Goal: Task Accomplishment & Management: Use online tool/utility

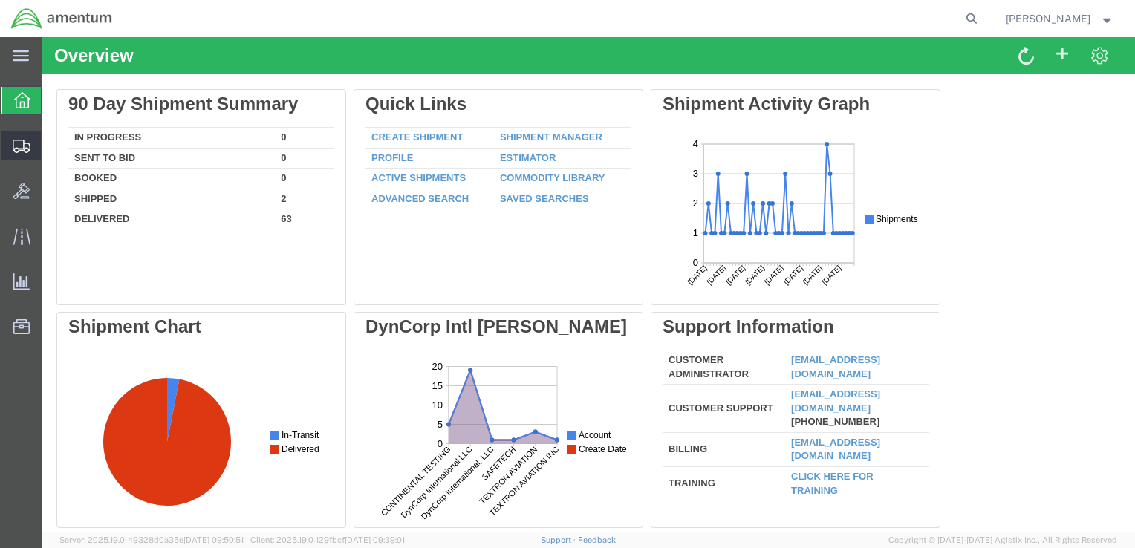
click at [0, 0] on span "Shipment Manager" at bounding box center [0, 0] width 0 height 0
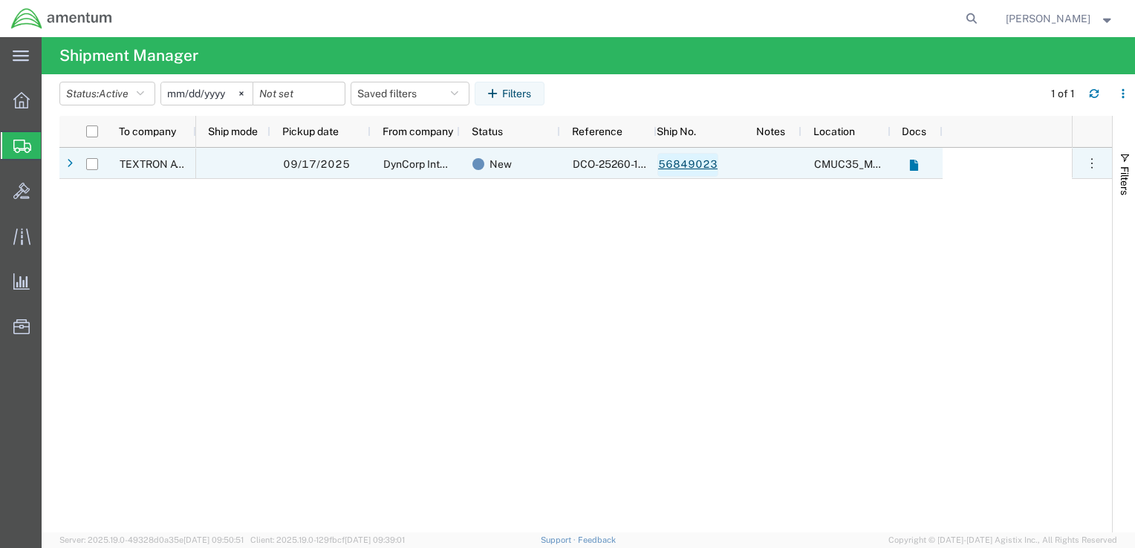
click at [688, 162] on link "56849023" at bounding box center [687, 165] width 61 height 24
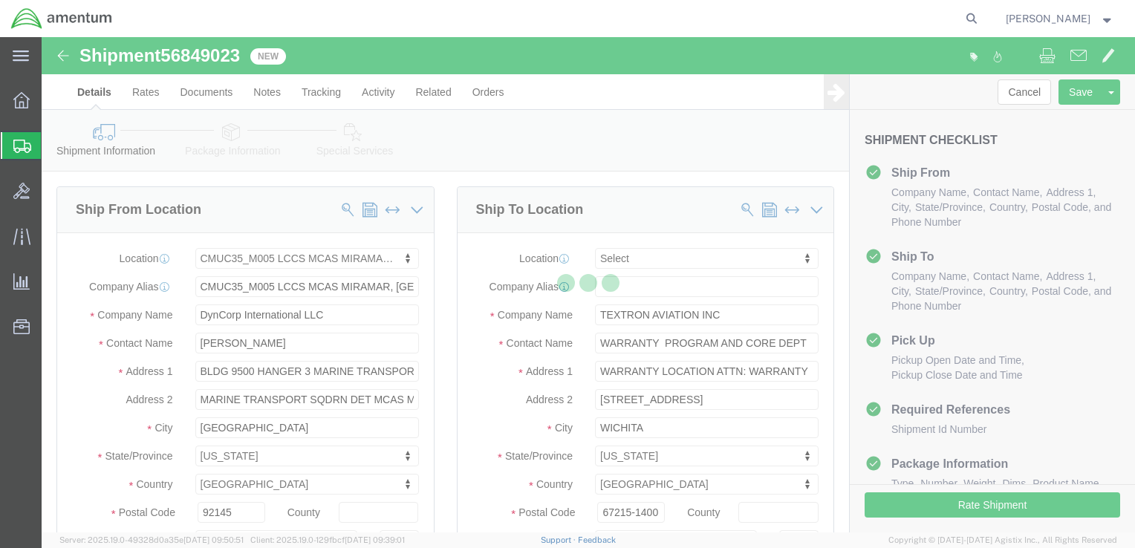
select select "42653"
select select
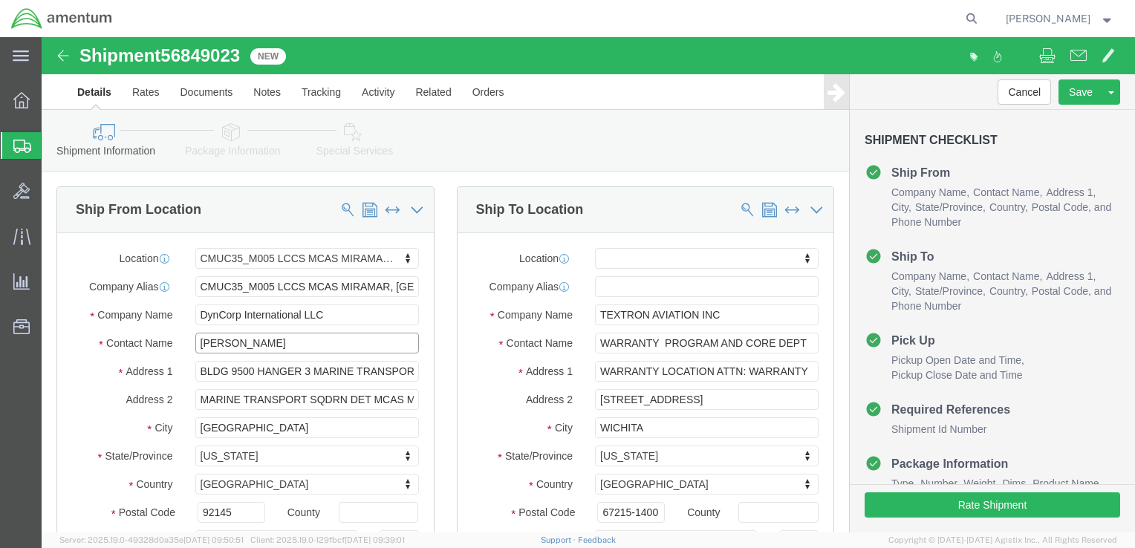
click input "[PERSON_NAME]"
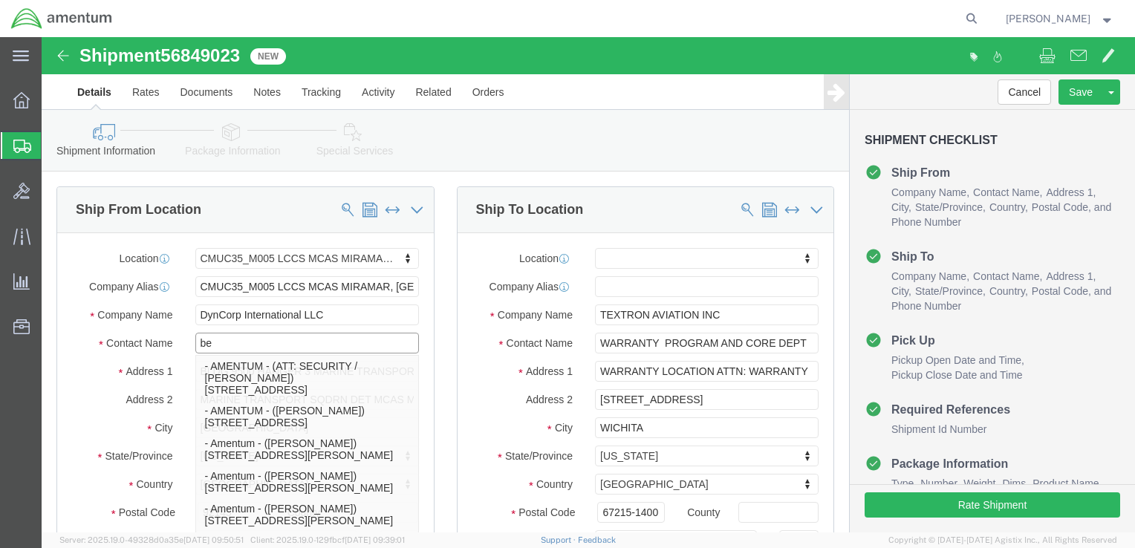
type input "ben"
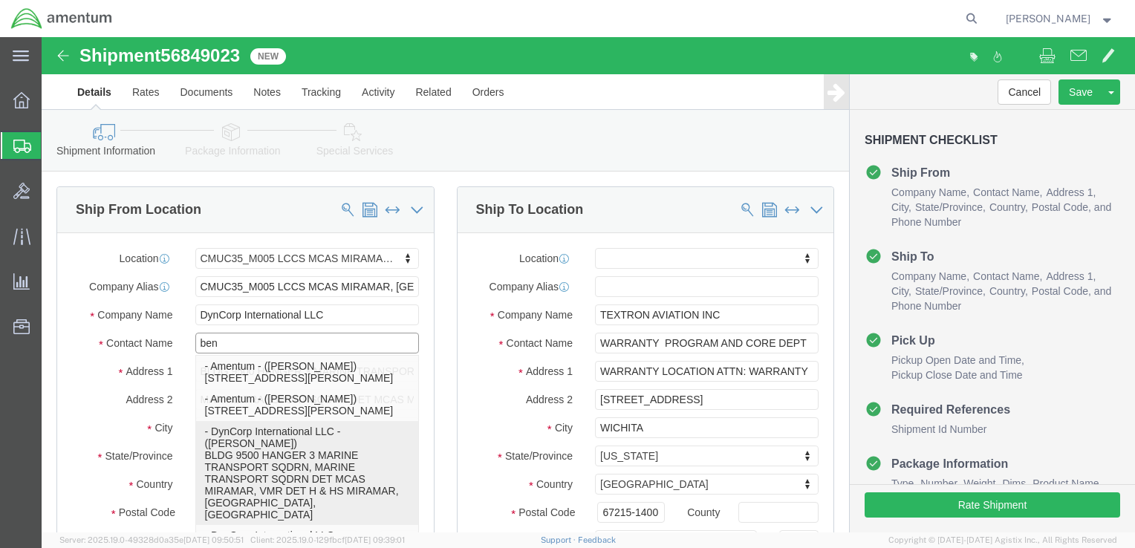
click p "- DynCorp International LLC - ([PERSON_NAME]) BLDG 9500 HANGER 3 MARINE TRANSPO…"
select select
type input "[EMAIL_ADDRESS][PERSON_NAME][DOMAIN_NAME]"
checkbox input "true"
type input "[PERSON_NAME]"
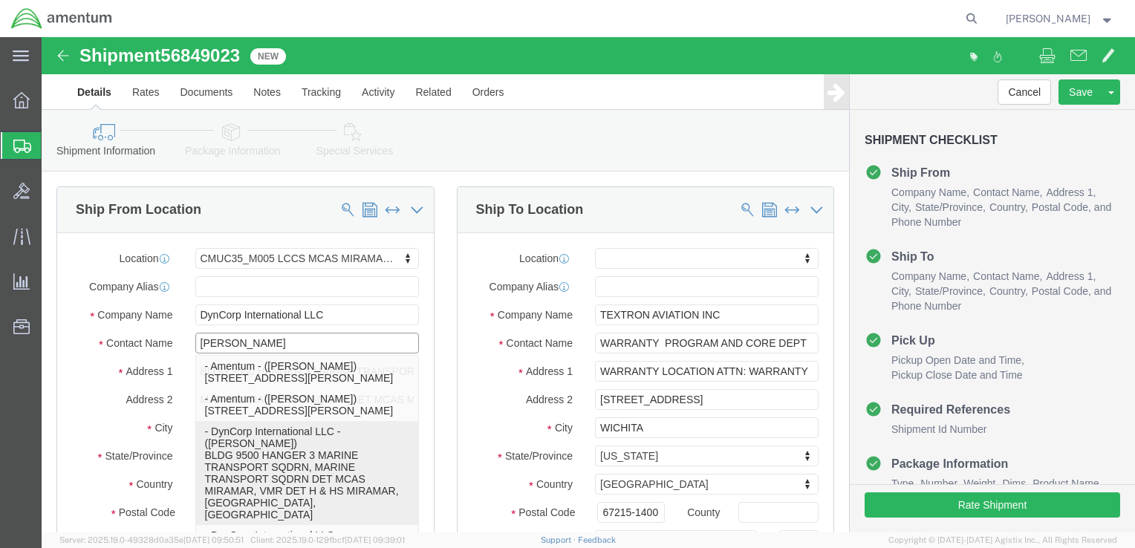
select select "CA"
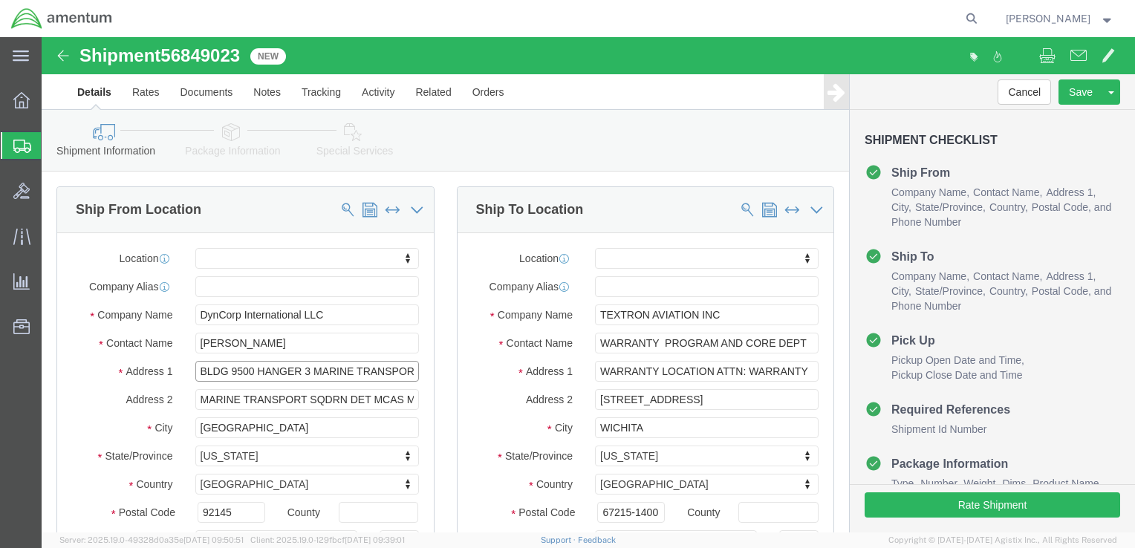
scroll to position [0, 50]
drag, startPoint x: 270, startPoint y: 333, endPoint x: 405, endPoint y: 324, distance: 134.7
click div "Ship From Location Location My Profile Location [PHONE_NUMBER] [PHONE_NUMBER] […"
type input "BLDG 9500 HANGER 3"
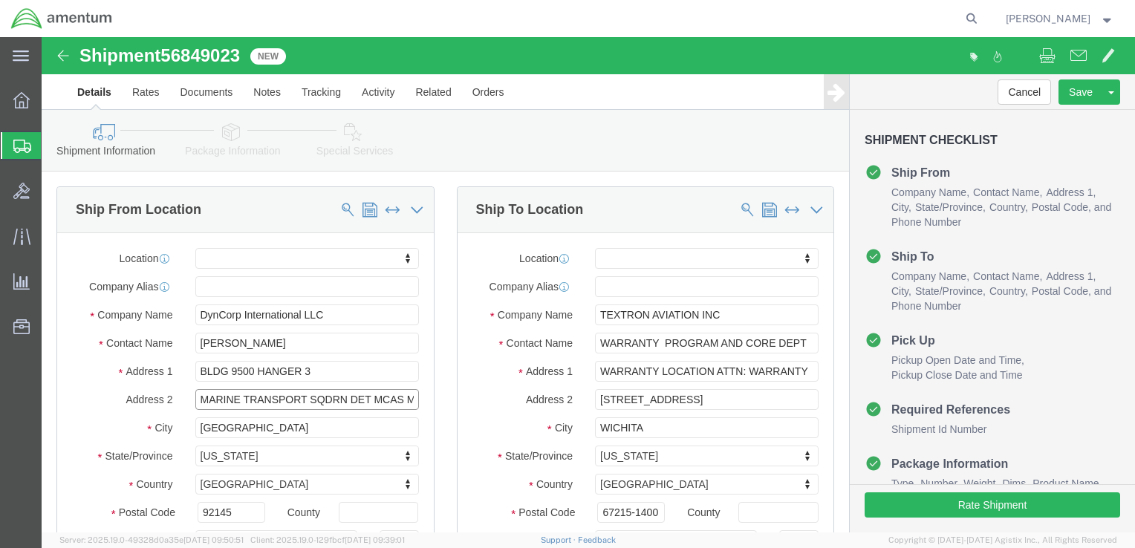
select select
drag, startPoint x: 330, startPoint y: 361, endPoint x: 53, endPoint y: 357, distance: 276.4
click div "Address 2 MARINE TRANSPORT SQDRN DET MCAS MIRAMAR, VMR DET H & HS MIRAMAR"
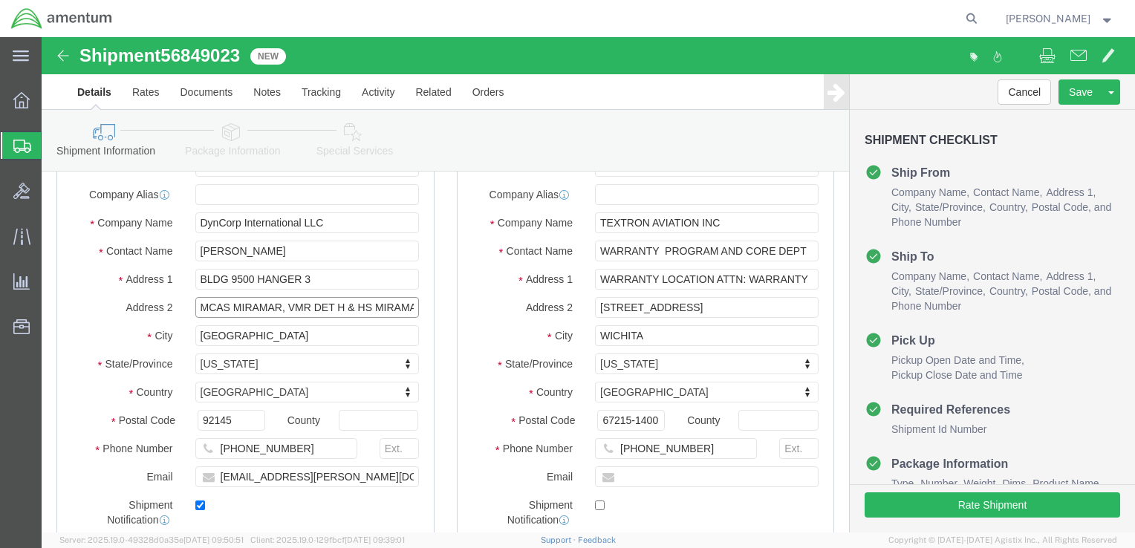
scroll to position [80, 0]
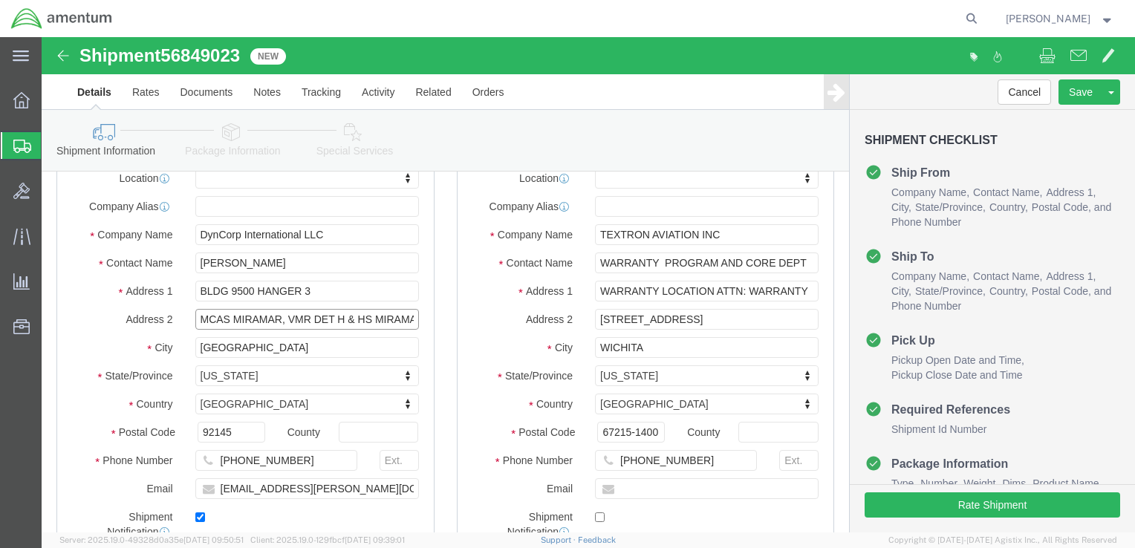
type input "MCAS MIRAMAR, VMR DET H & HS MIRAMAR"
click input "WARRANTY PROGRAM AND CORE DEPT"
type input "attn: wa"
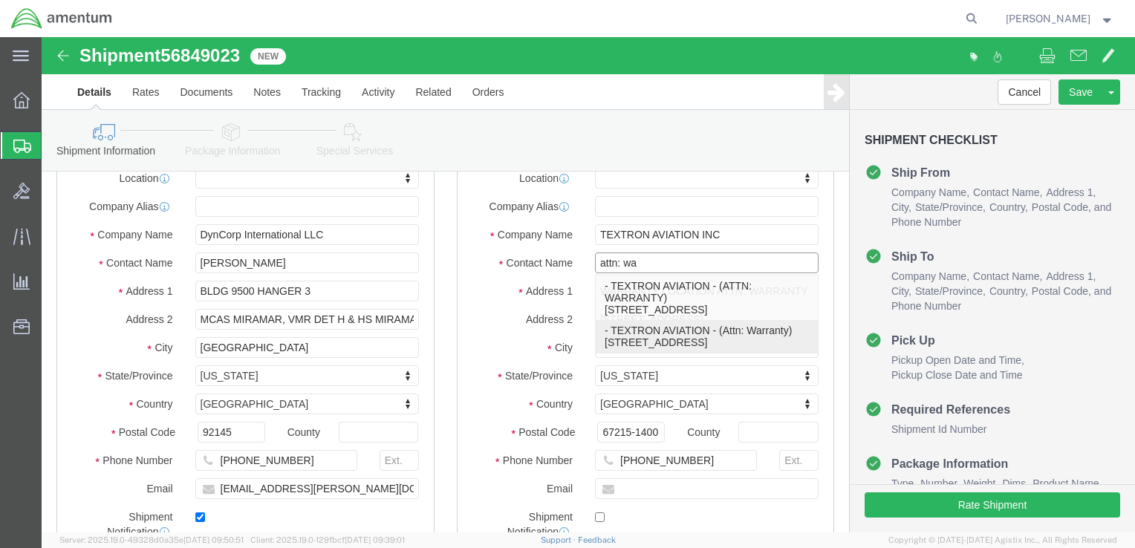
drag, startPoint x: 606, startPoint y: 273, endPoint x: 602, endPoint y: 312, distance: 38.9
click span "- TEXTRON AVIATION - (ATTN: WARRANTY) [STREET_ADDRESS] - TEXTRON AVIATION - (At…"
click p "- TEXTRON AVIATION - (Attn: Warranty) [STREET_ADDRESS]"
select select
type input "[STREET_ADDRESS]"
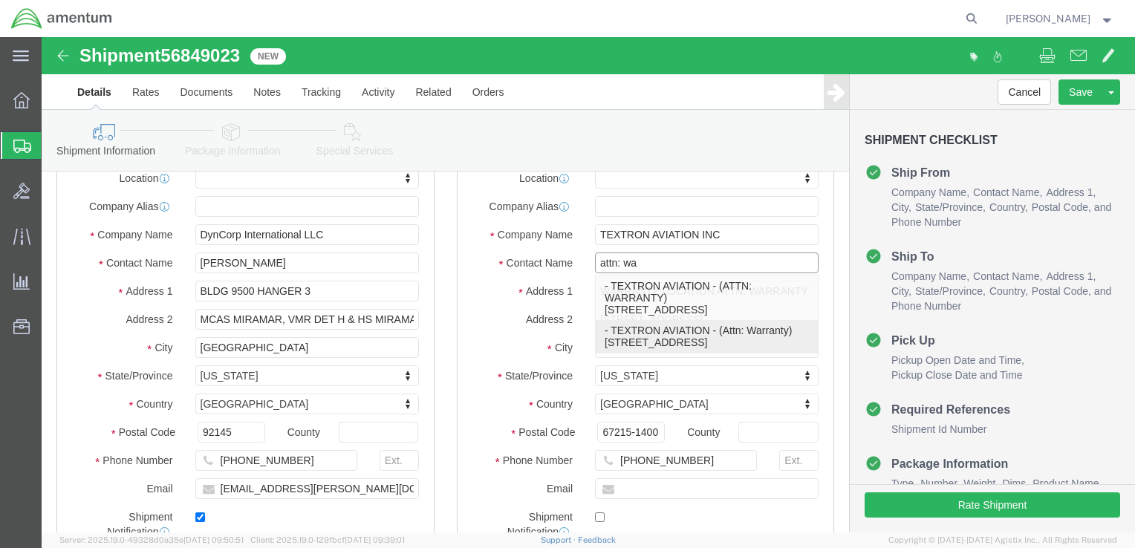
type input "Dock R5"
type input "67215"
type input "3165176073"
type input "TEXTRON AVIATION"
type input "Attn: Warranty"
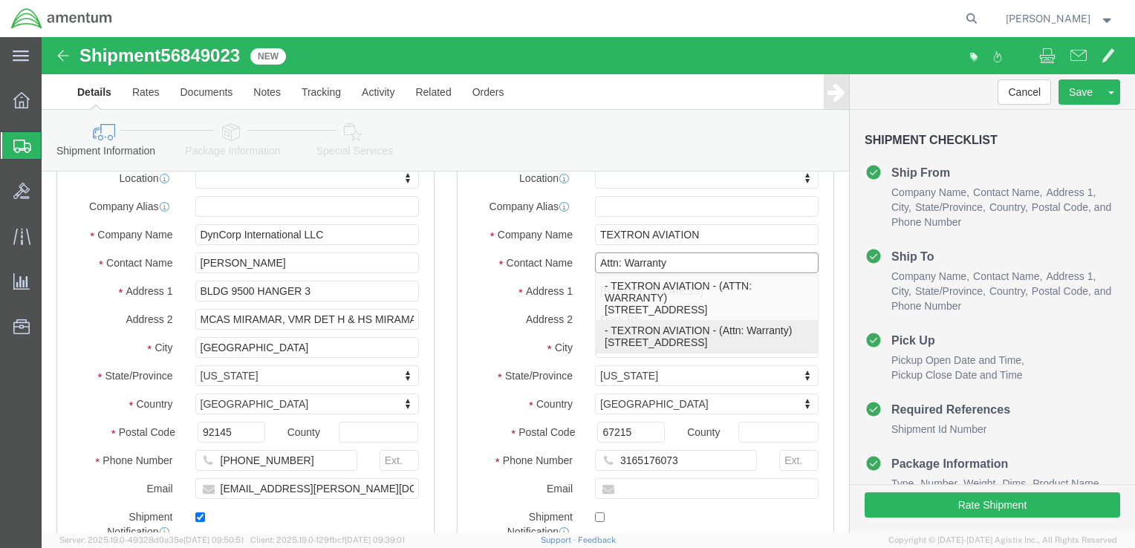
select select "KS"
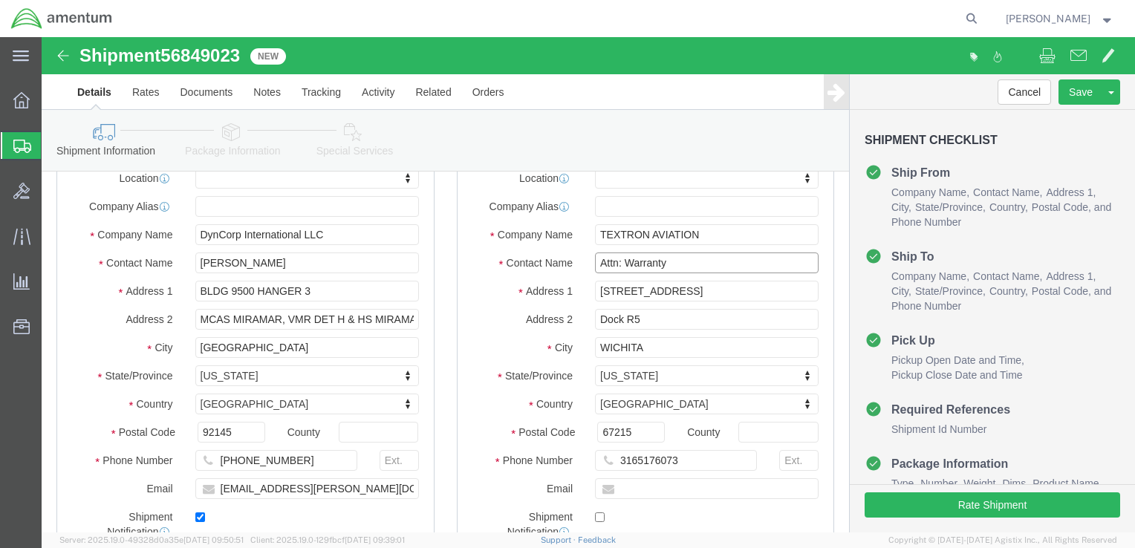
type input "Attn: Warranty"
click label "City"
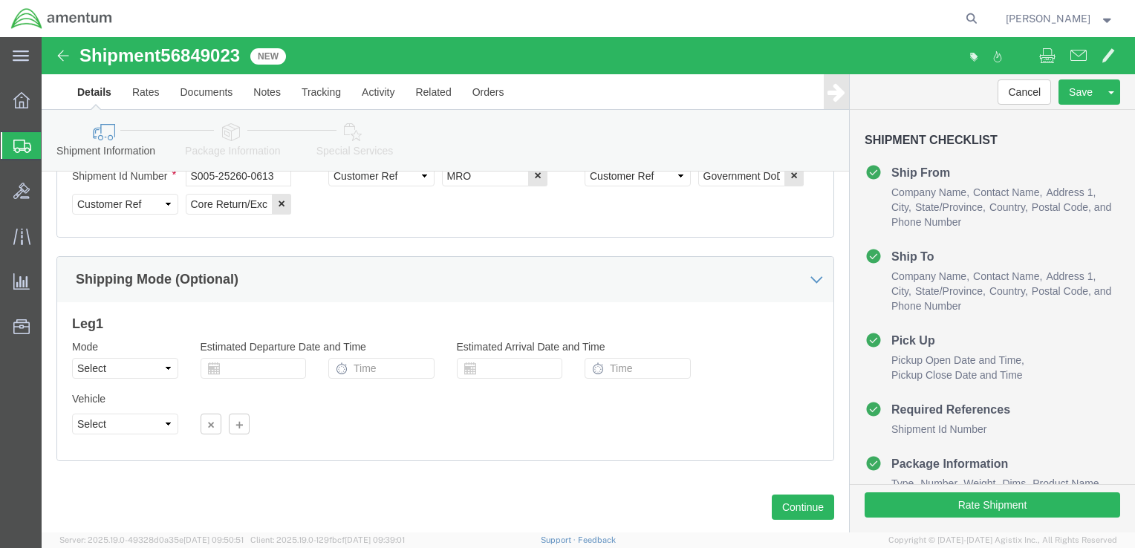
scroll to position [849, 0]
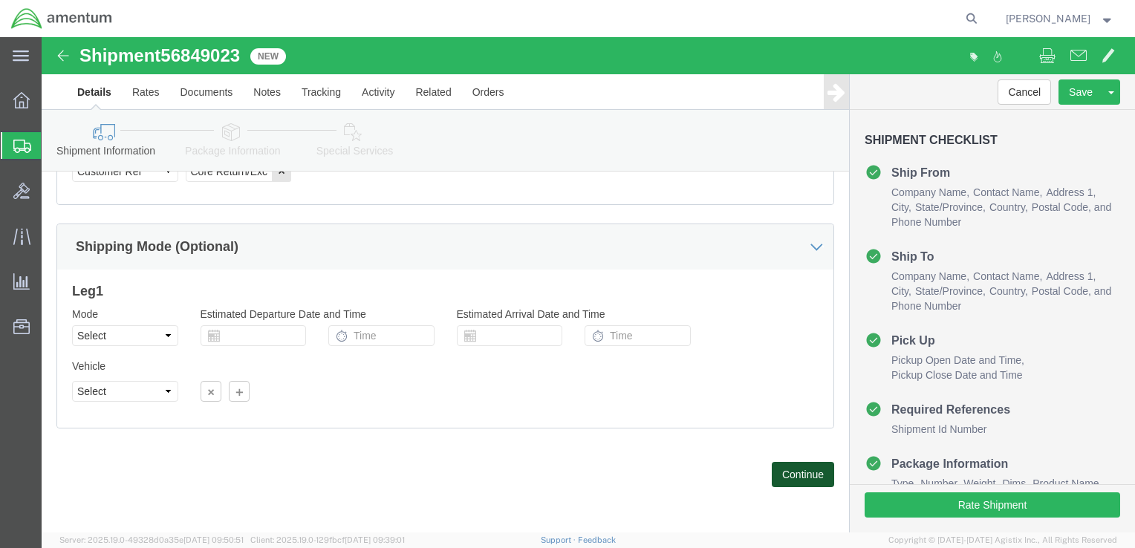
click button "Continue"
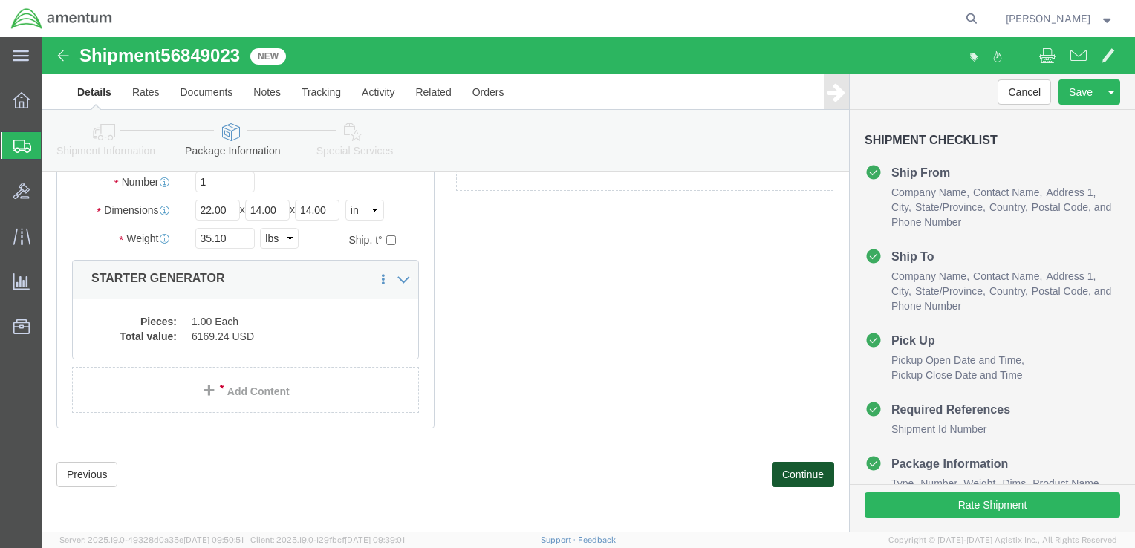
scroll to position [82, 0]
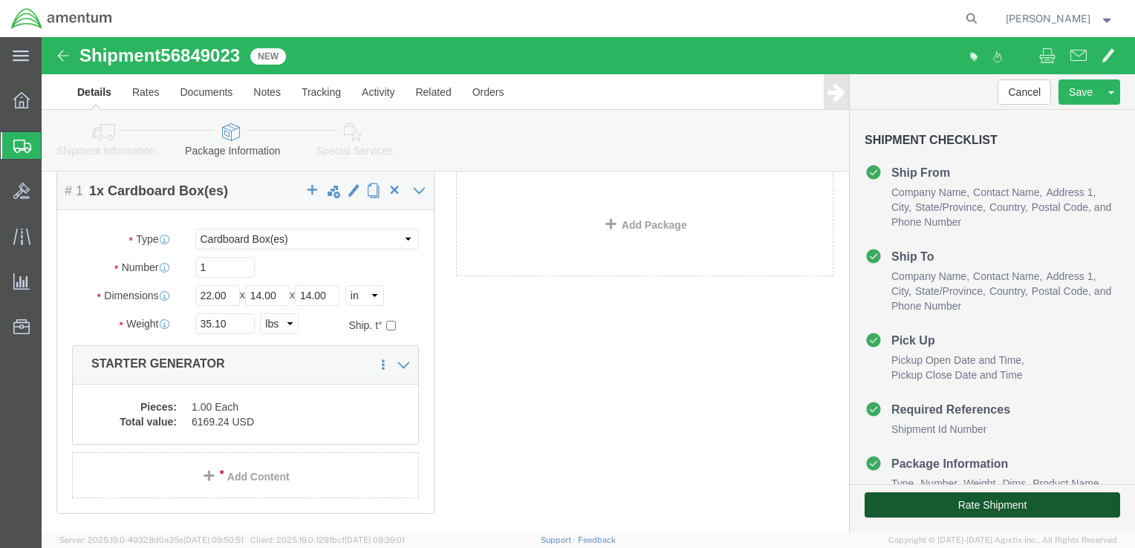
click button "Rate Shipment"
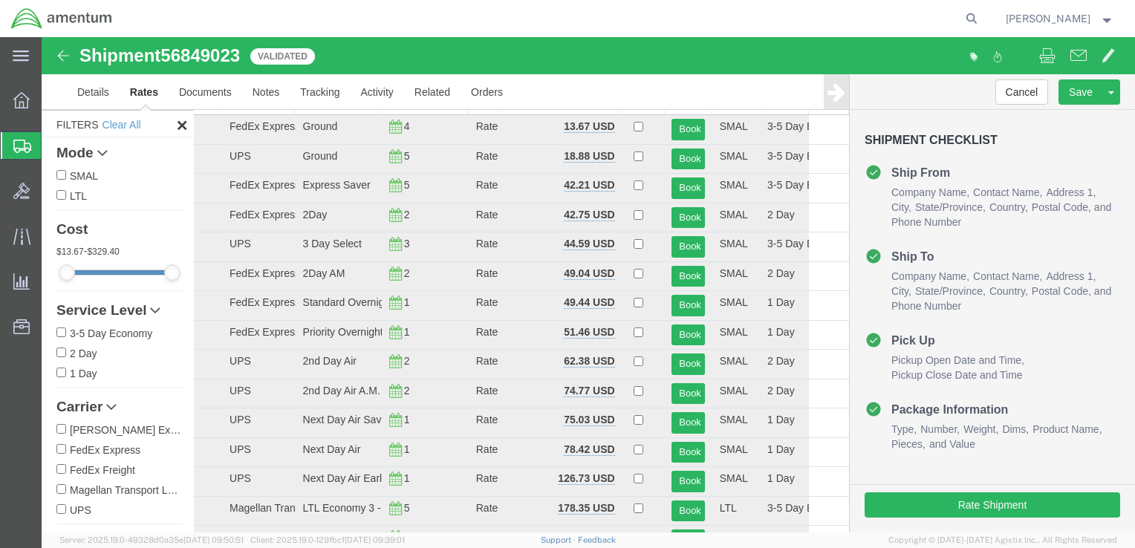
scroll to position [0, 0]
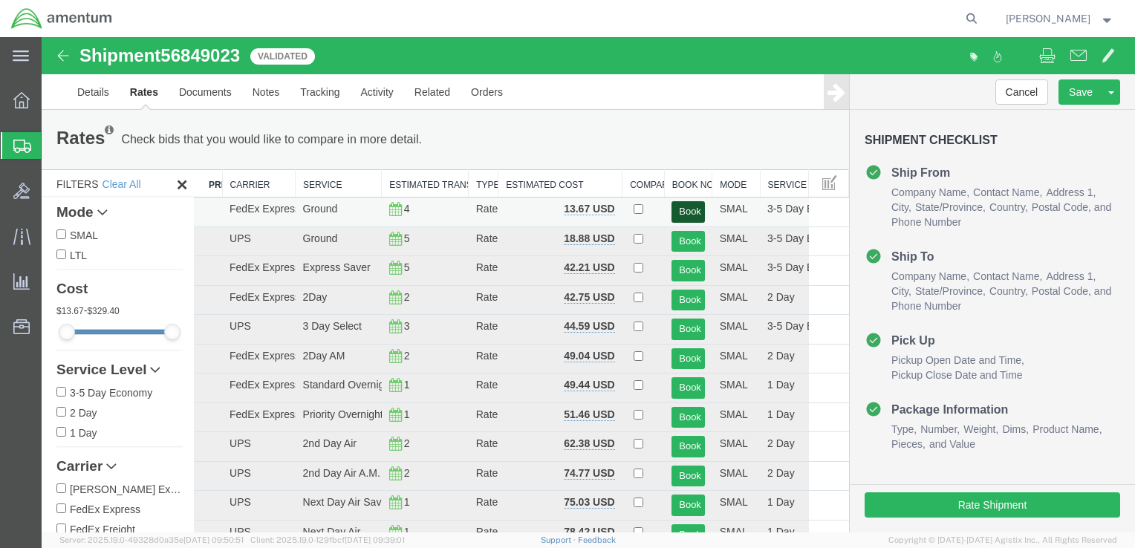
click at [677, 215] on button "Book" at bounding box center [688, 212] width 33 height 22
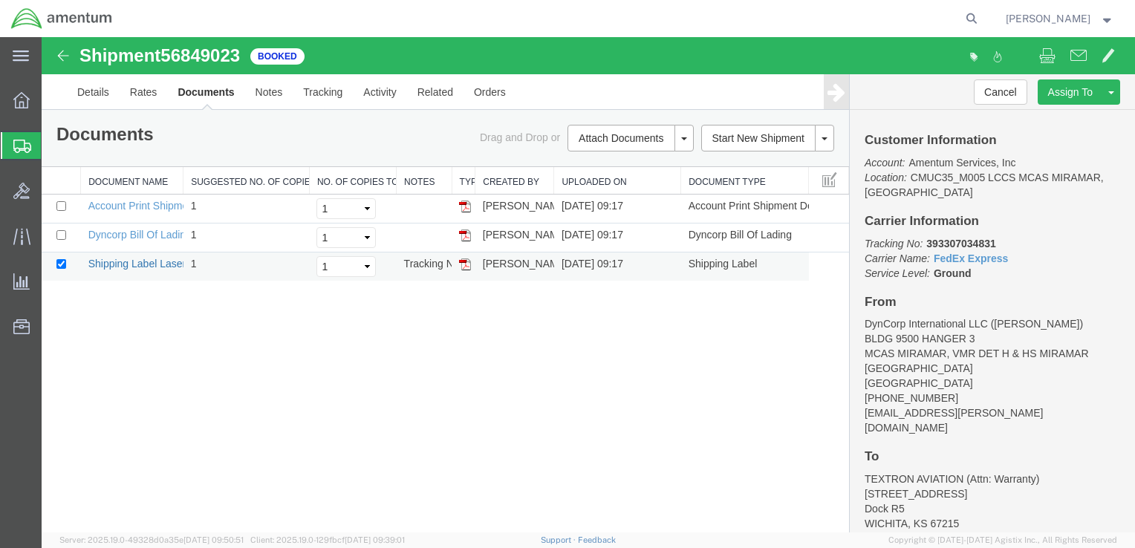
click at [127, 259] on link "Shipping Label Laser" at bounding box center [137, 264] width 98 height 12
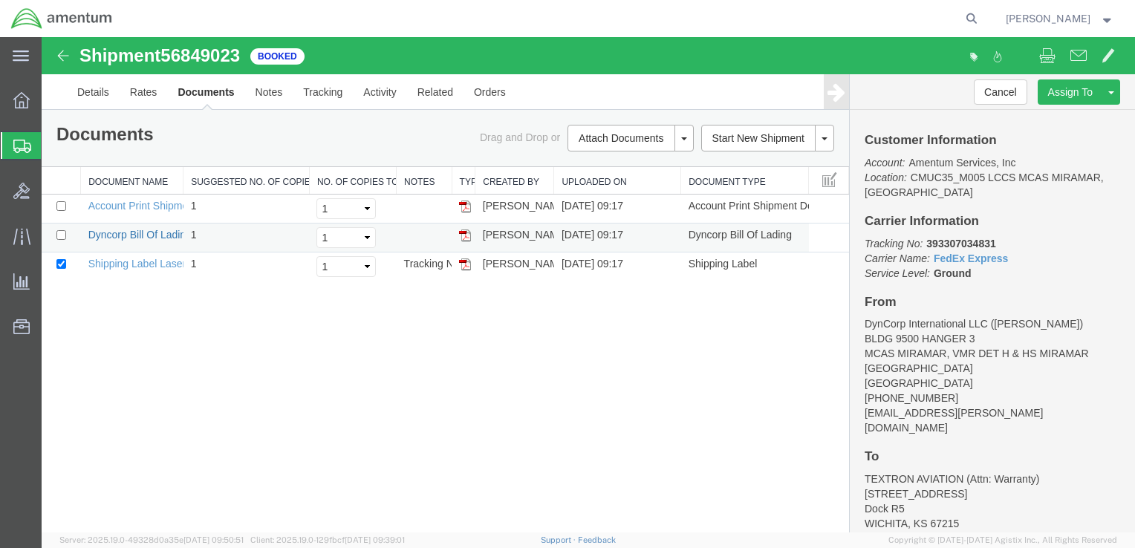
click at [152, 235] on link "Dyncorp Bill Of Lading" at bounding box center [139, 235] width 103 height 12
click at [611, 383] on div "Shipment 56849023 3 of 3 Booked Details Rates Documents Notes Tracking Activity…" at bounding box center [588, 284] width 1093 height 495
click at [516, 450] on div "Shipment 56849023 3 of 3 Booked Details Rates Documents Notes Tracking Activity…" at bounding box center [588, 284] width 1093 height 495
click at [380, 345] on div "Shipment 56849023 3 of 3 Booked Details Rates Documents Notes Tracking Activity…" at bounding box center [588, 284] width 1093 height 495
click at [27, 62] on svg-icon at bounding box center [21, 55] width 16 height 15
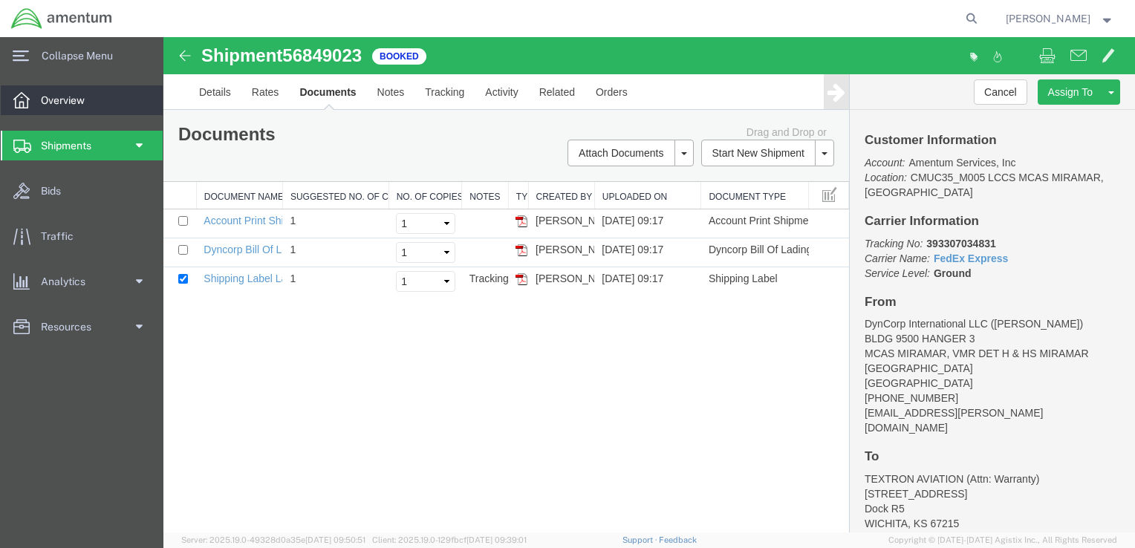
click at [89, 100] on span "Overview" at bounding box center [68, 100] width 54 height 30
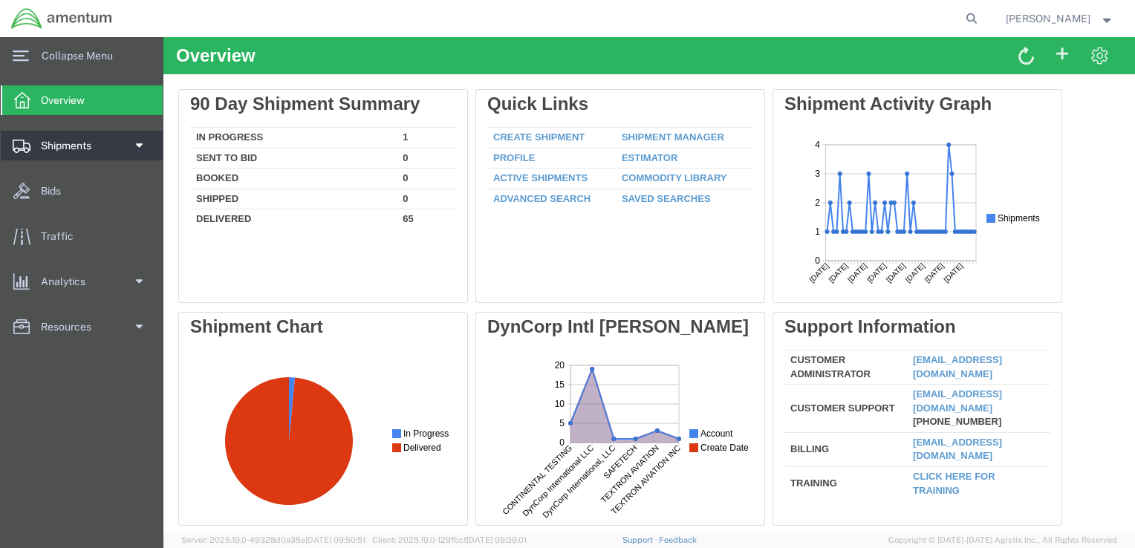
click at [95, 157] on span "Shipments" at bounding box center [71, 146] width 61 height 30
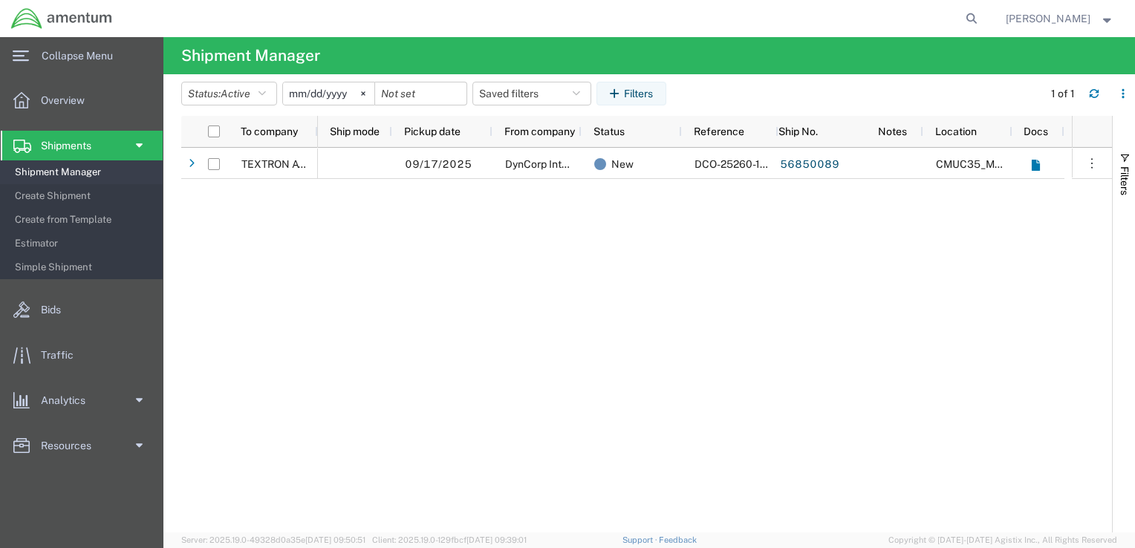
click at [95, 172] on span "Shipment Manager" at bounding box center [83, 172] width 137 height 30
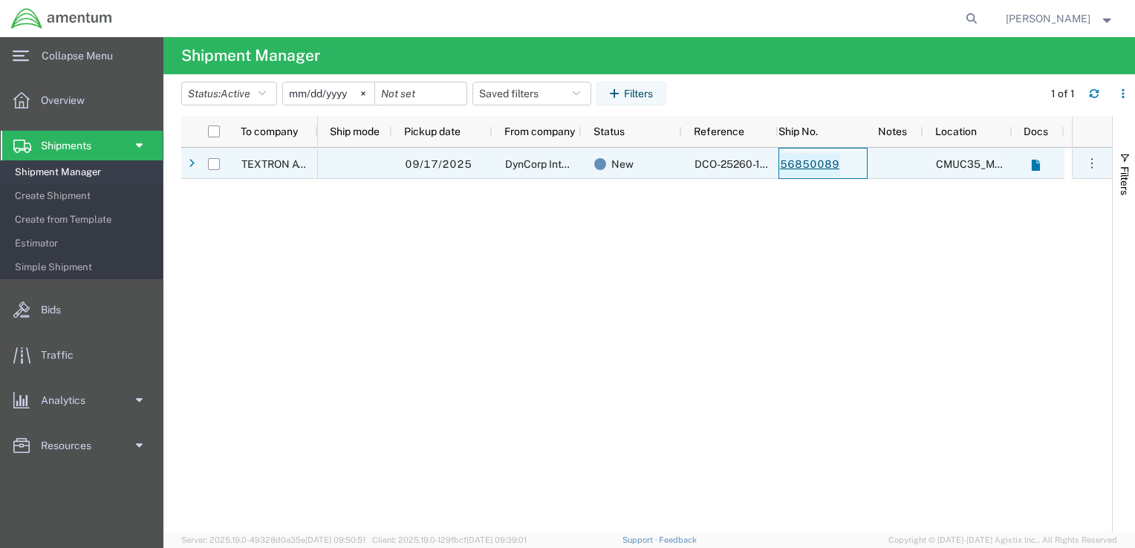
click at [817, 162] on link "56850089" at bounding box center [809, 165] width 61 height 24
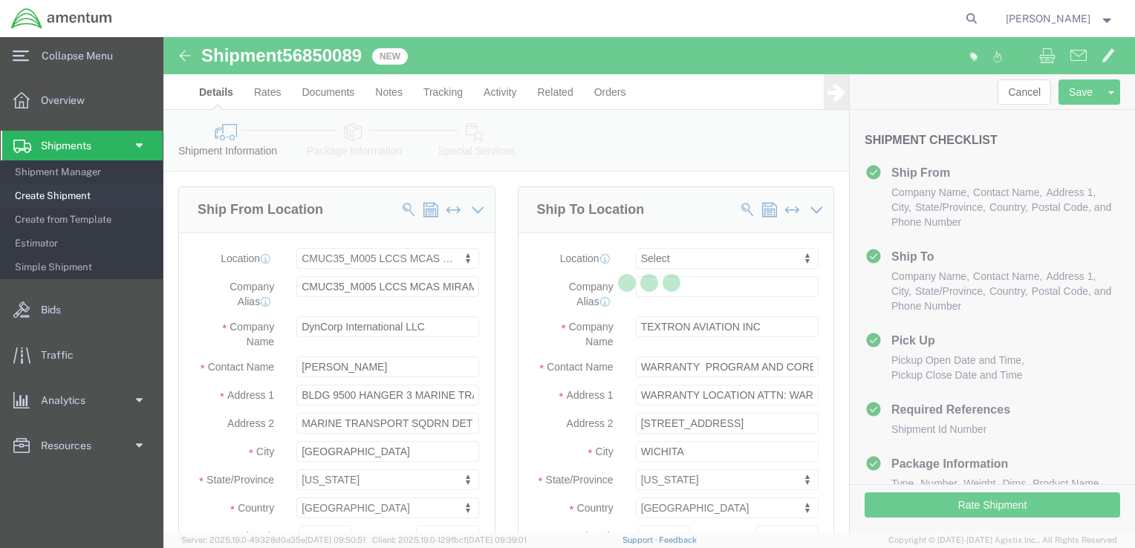
click at [374, 233] on div at bounding box center [649, 284] width 972 height 495
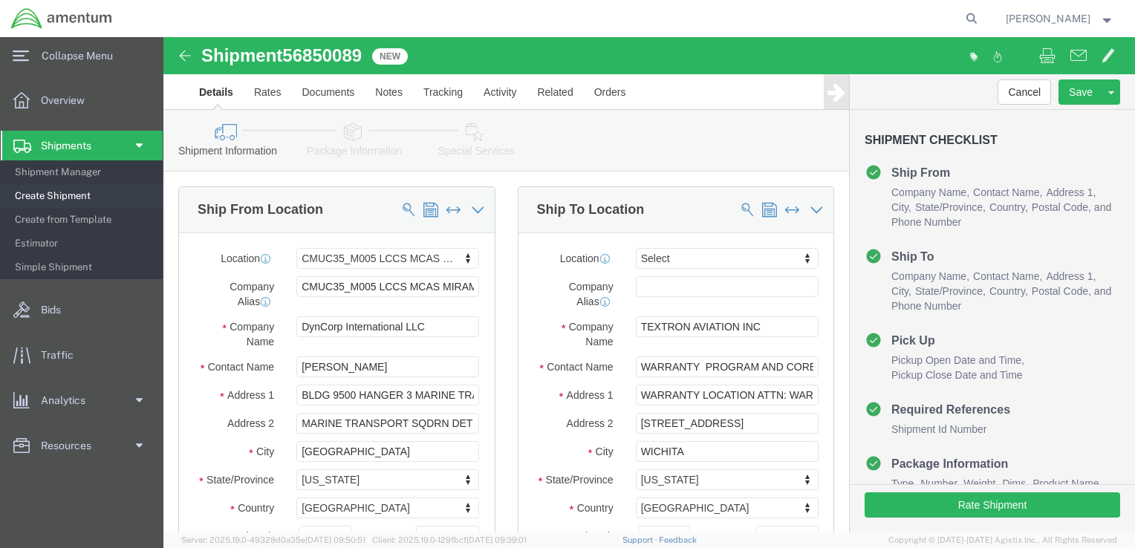
select select "42653"
select select
click input "[PERSON_NAME]"
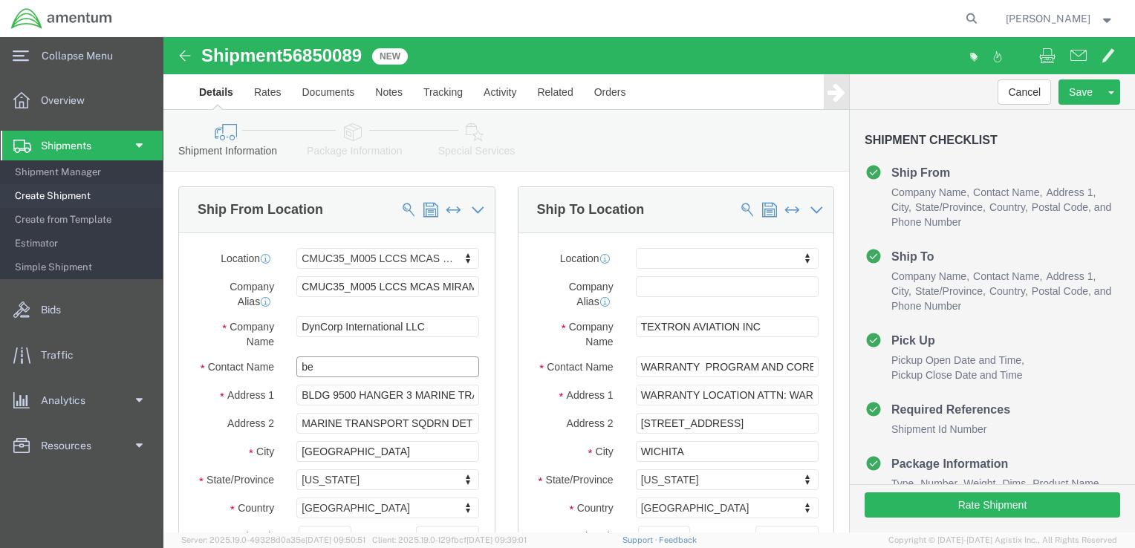
type input "ben"
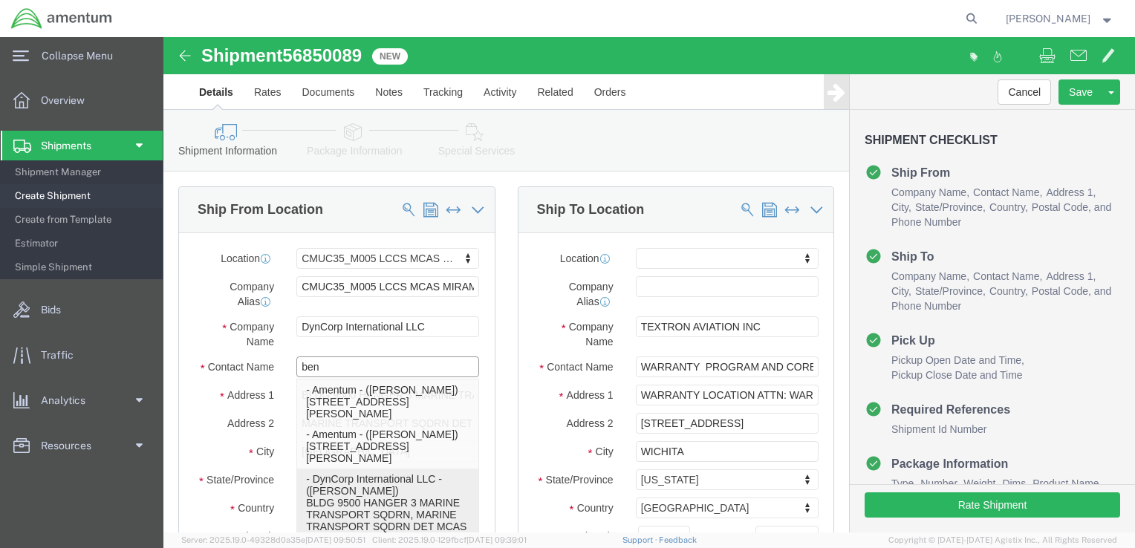
click p "- DynCorp International LLC - ([PERSON_NAME]) BLDG 9500 HANGER 3 MARINE TRANSPO…"
select select
type input "[EMAIL_ADDRESS][PERSON_NAME][DOMAIN_NAME]"
checkbox input "true"
type input "[PERSON_NAME]"
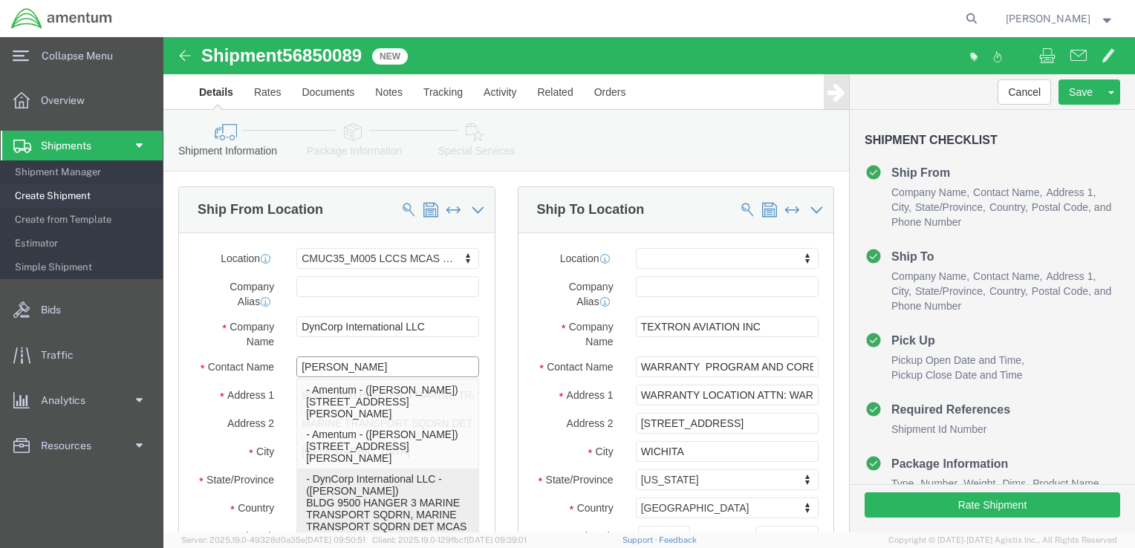
select select "CA"
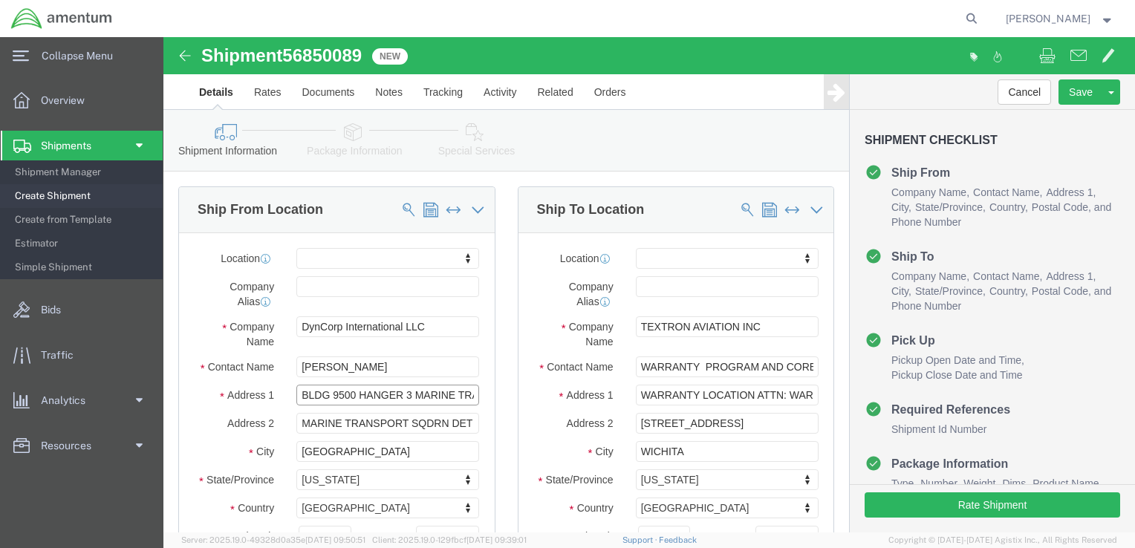
scroll to position [0, 91]
drag, startPoint x: 250, startPoint y: 360, endPoint x: 345, endPoint y: 355, distance: 95.2
click div "Ship From Location Location My Profile Location [PHONE_NUMBER] [PHONE_NUMBER] […"
type input "BLDG 9500 HANGER 3"
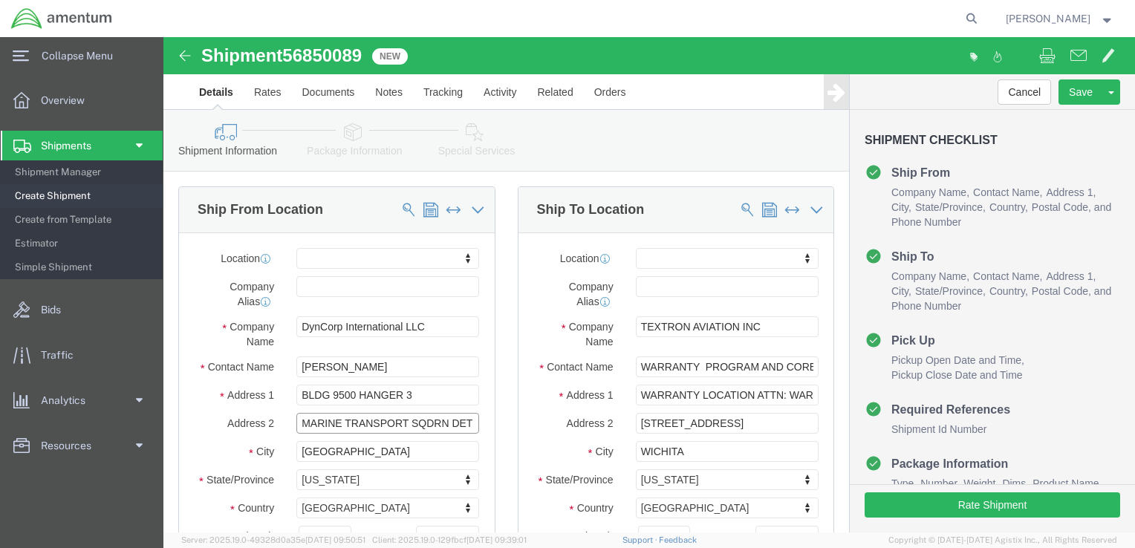
select select
drag, startPoint x: 306, startPoint y: 388, endPoint x: 138, endPoint y: 389, distance: 167.9
click input "MARINE TRANSPORT SQDRN DET MCAS MIRAMAR, VMR DET H & HS MIRAMAR"
click input "MCAS MIRAMAR, VMR DET H & HS MIRAMAR"
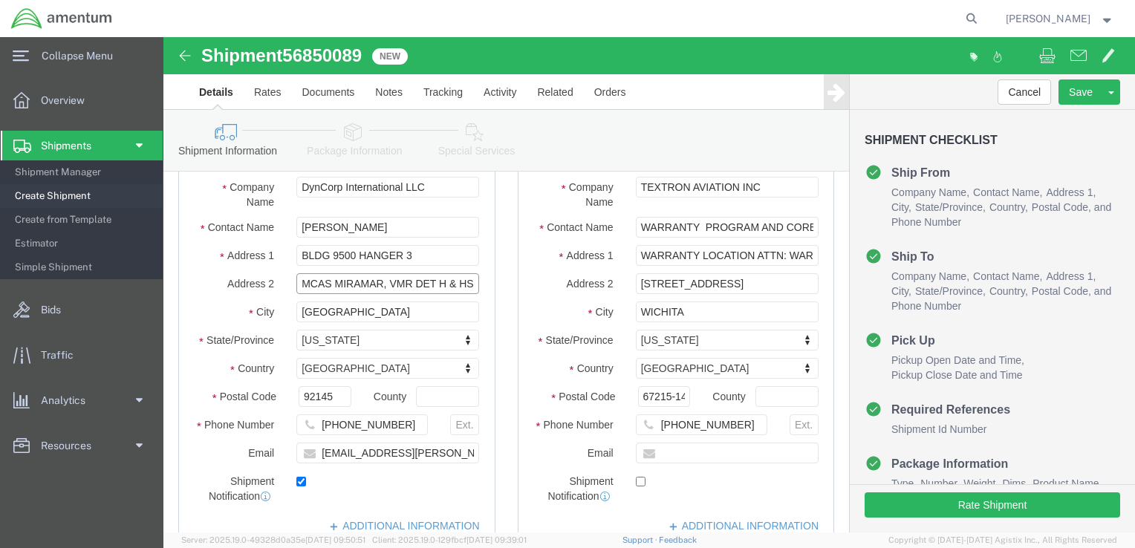
scroll to position [120, 0]
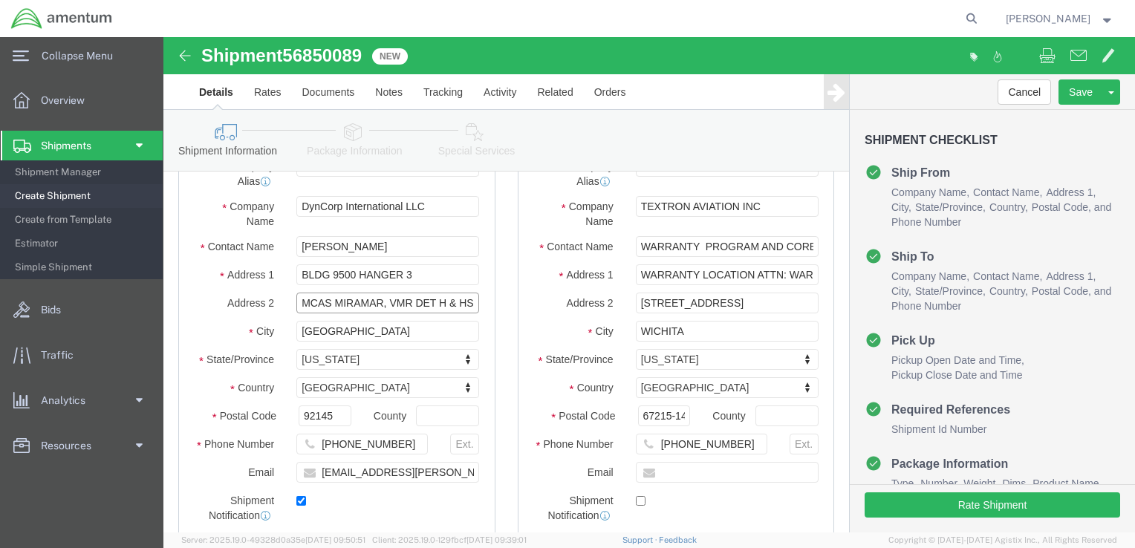
type input "MCAS MIRAMAR, VMR DET H & HS MIRAMAR"
click input "WARRANTY PROGRAM AND CORE DEPT"
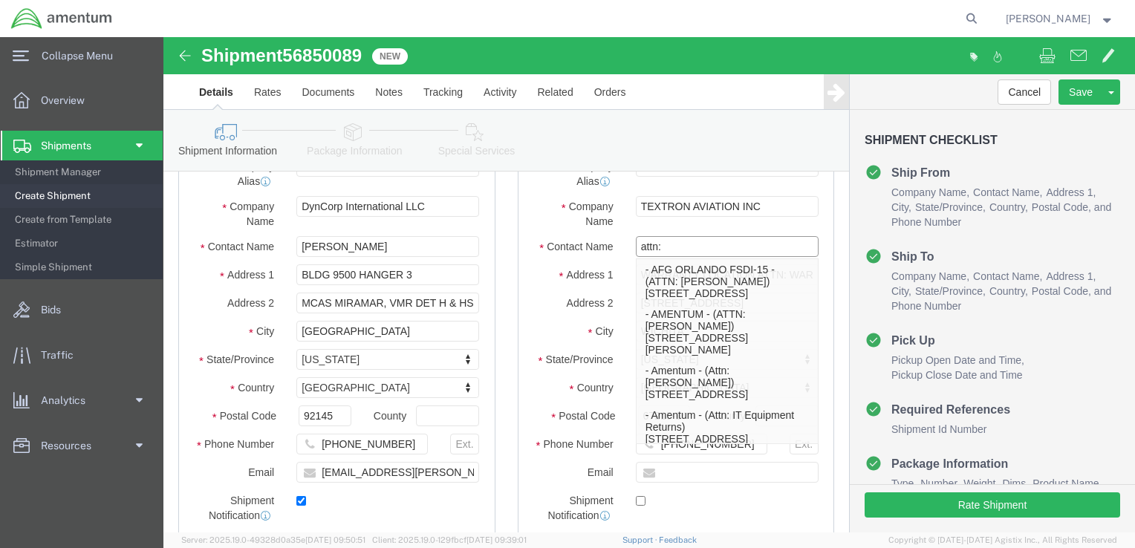
type input "attn: w"
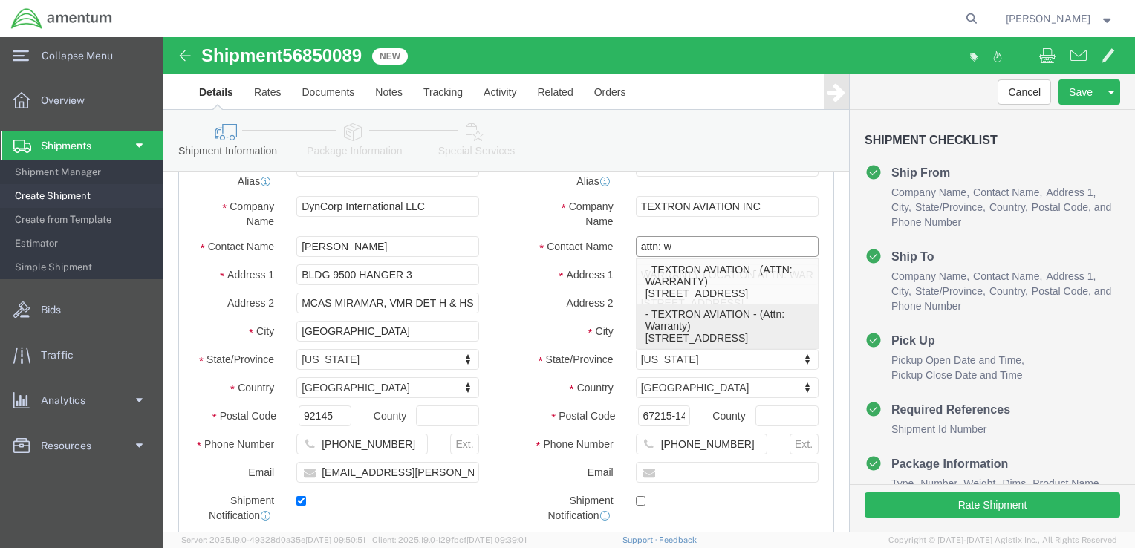
click p "- TEXTRON AVIATION - (Attn: Warranty) [STREET_ADDRESS]"
select select
type input "[STREET_ADDRESS]"
type input "Dock R5"
type input "67215"
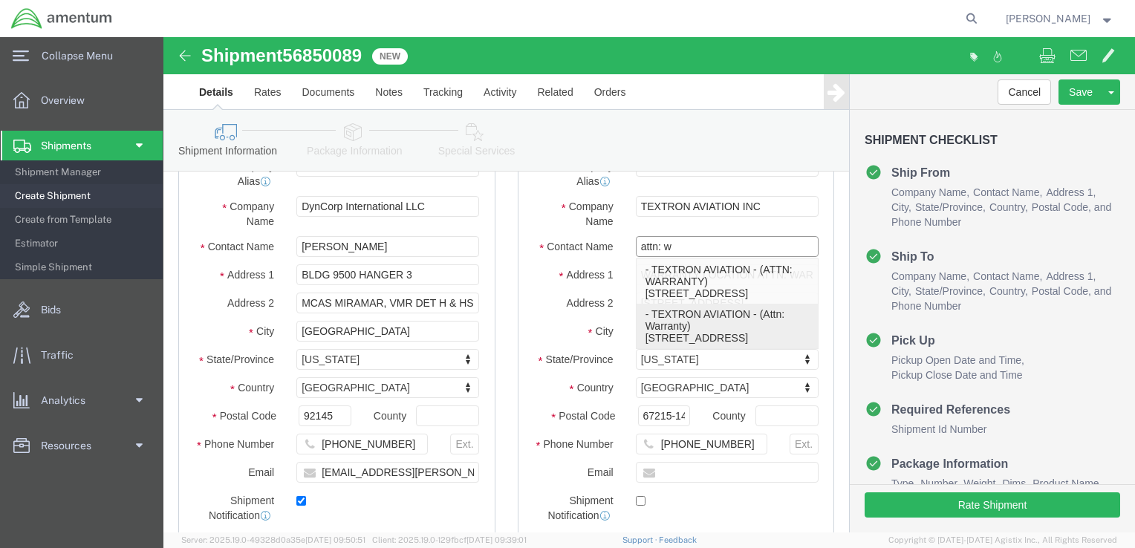
type input "3165176073"
type input "TEXTRON AVIATION"
type input "Attn: Warranty"
select select "KS"
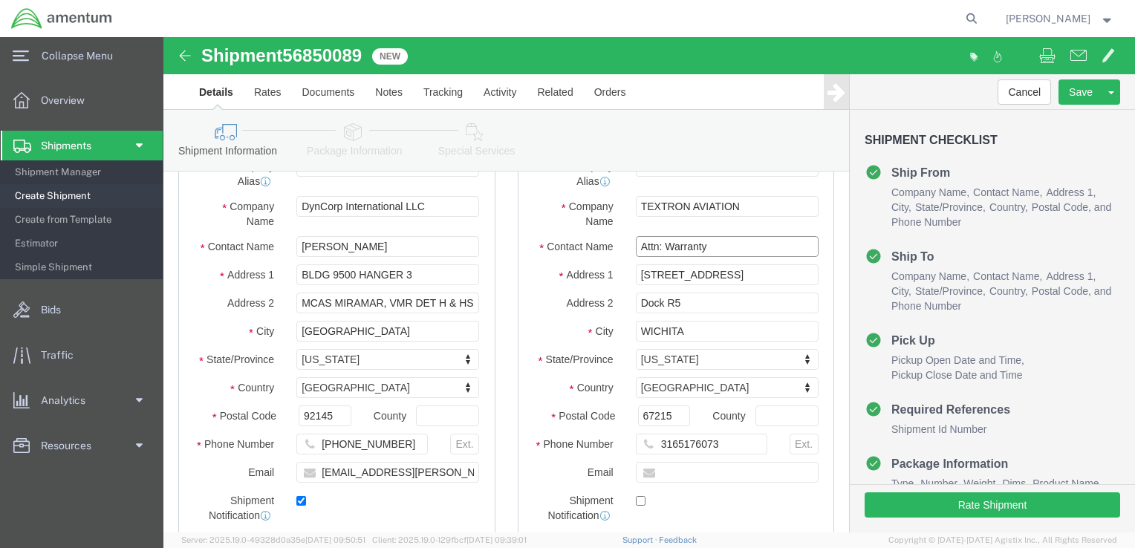
type input "Attn: Warranty"
click div "Location My Profile Location [PHONE_NUMBER] [PHONE_NUMBER] [PHONE_NUMBER] [PHON…"
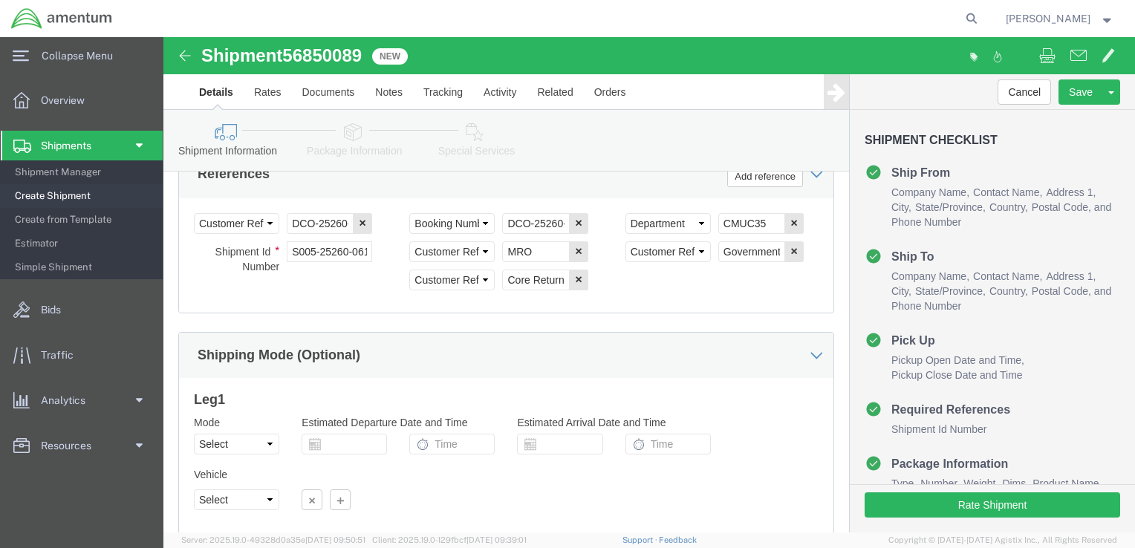
scroll to position [980, 0]
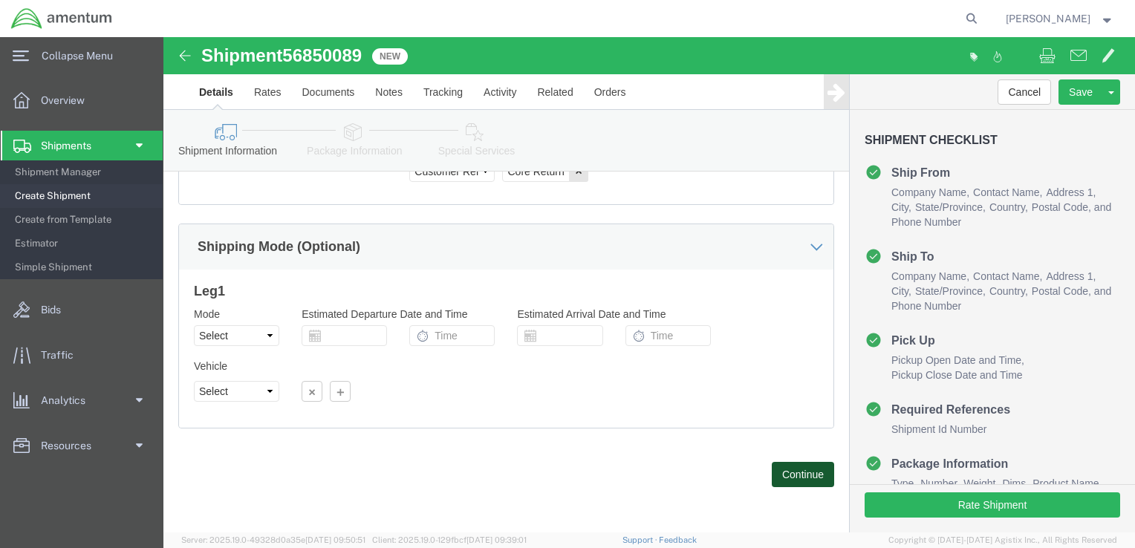
click button "Continue"
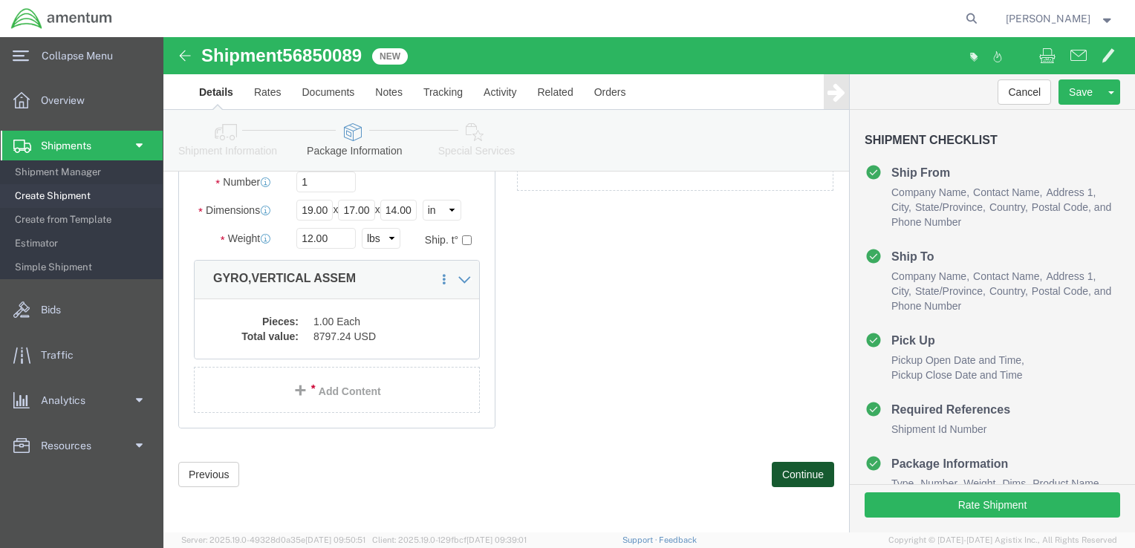
scroll to position [82, 0]
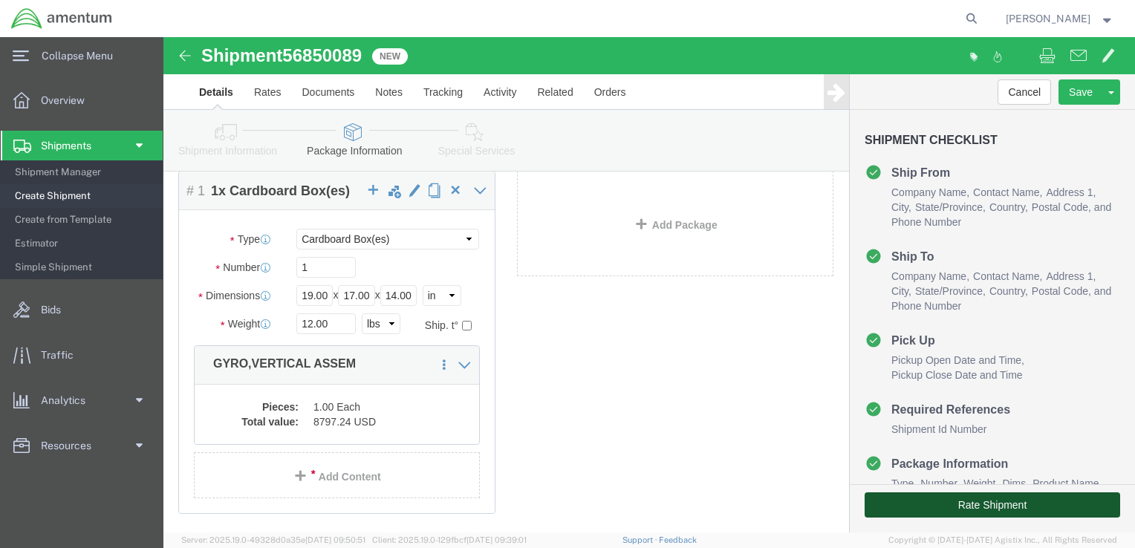
click button "Rate Shipment"
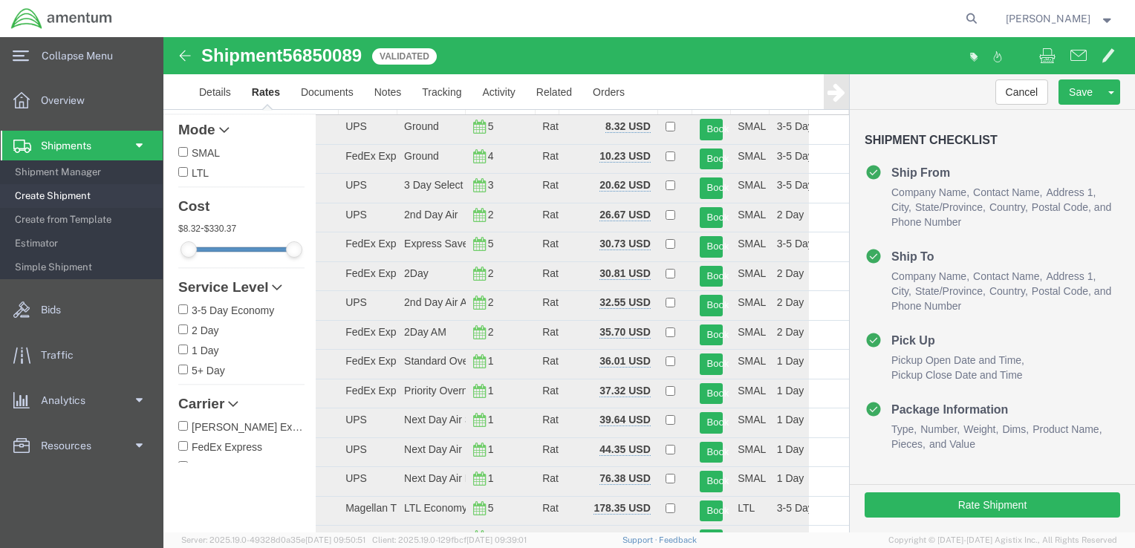
scroll to position [0, 0]
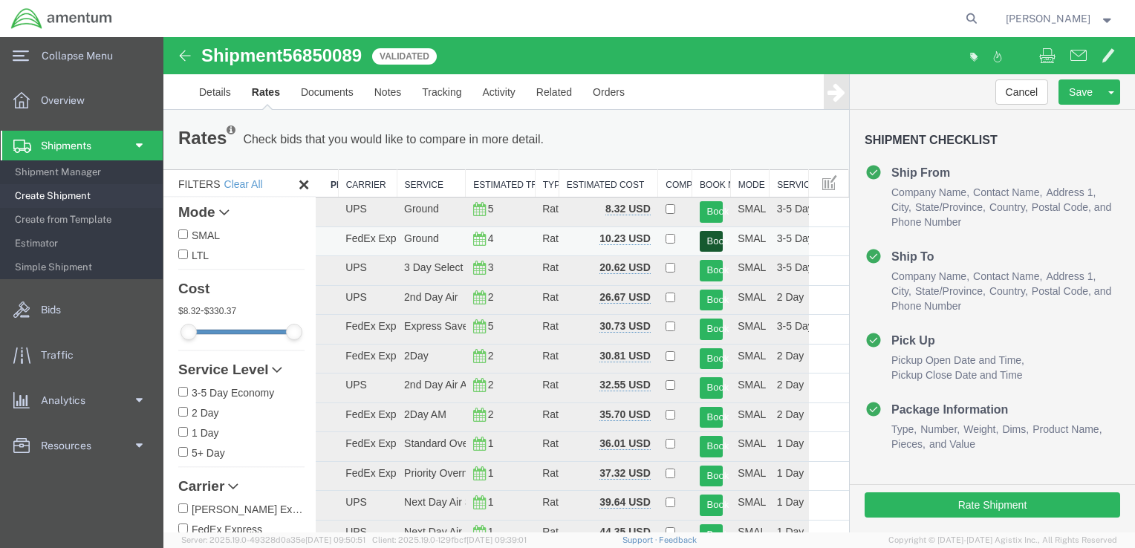
click at [707, 245] on button "Book" at bounding box center [712, 242] width 24 height 22
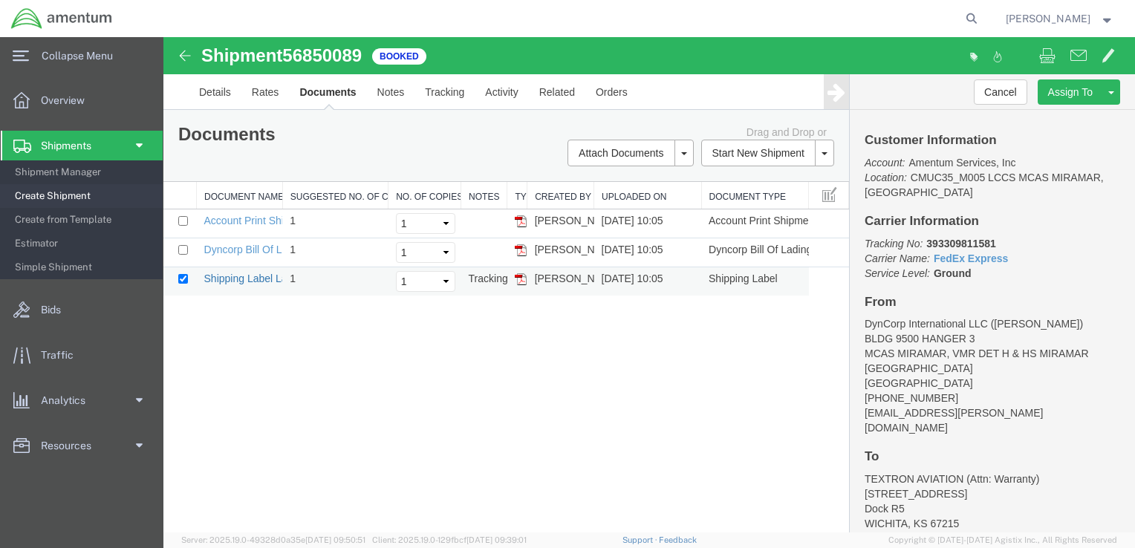
click at [233, 273] on link "Shipping Label Laser" at bounding box center [253, 279] width 98 height 12
click at [223, 250] on link "Dyncorp Bill Of Lading" at bounding box center [255, 250] width 103 height 12
